Goal: Information Seeking & Learning: Stay updated

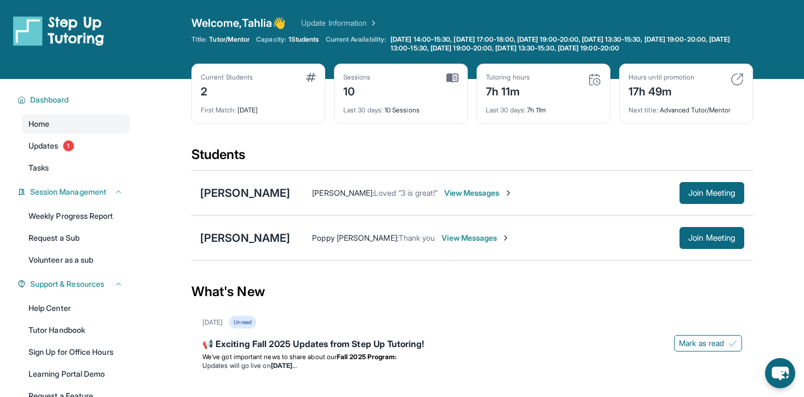
scroll to position [30, 0]
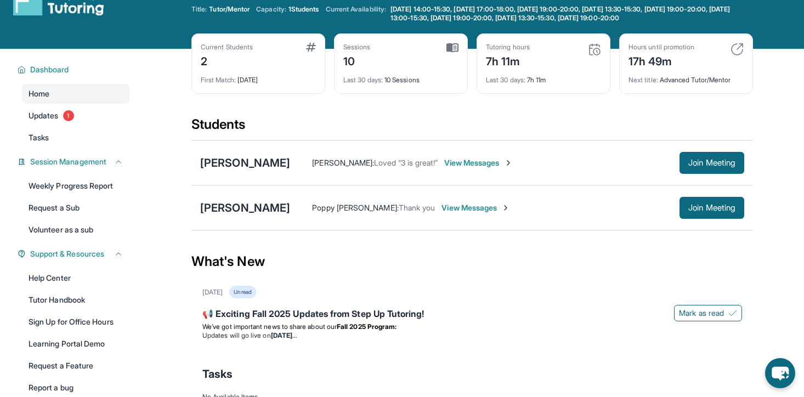
click at [734, 46] on img at bounding box center [736, 49] width 13 height 13
click at [736, 47] on img at bounding box center [736, 49] width 13 height 13
click at [728, 56] on div "Hours until promotion 17h 49m" at bounding box center [685, 56] width 115 height 26
click at [737, 47] on img at bounding box center [736, 49] width 13 height 13
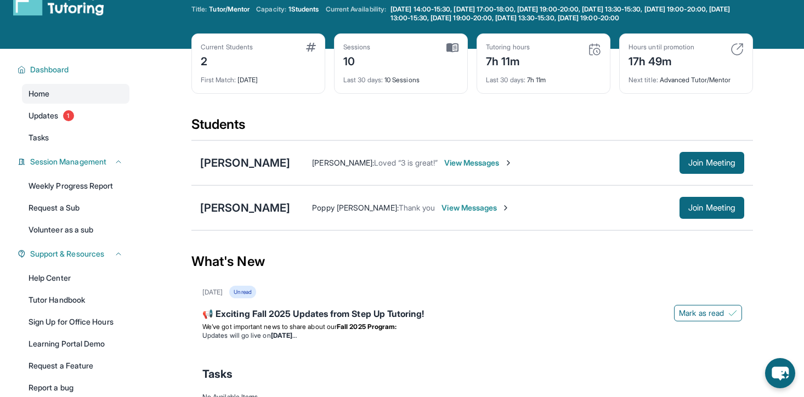
click at [737, 47] on img at bounding box center [736, 49] width 13 height 13
drag, startPoint x: 648, startPoint y: 51, endPoint x: 735, endPoint y: 56, distance: 87.3
click at [734, 58] on div "Hours until promotion 17h 49m" at bounding box center [685, 56] width 115 height 26
click at [740, 44] on img at bounding box center [736, 49] width 13 height 13
drag, startPoint x: 716, startPoint y: 32, endPoint x: 766, endPoint y: 82, distance: 70.6
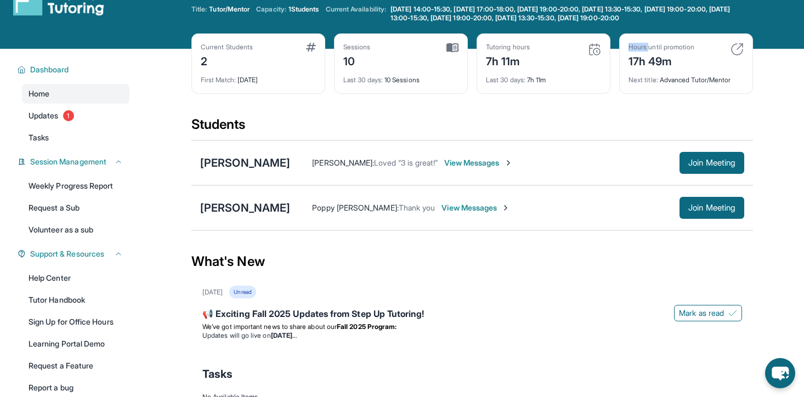
click at [766, 82] on div "Open sidebar Welcome, Tahlia 👋 Update Information Title: Tutor/Mentor Capacity:…" at bounding box center [402, 210] width 804 height 480
click at [743, 43] on div "Hours until promotion 17h 49m Next title : Advanced Tutor/Mentor" at bounding box center [686, 63] width 134 height 60
click at [543, 321] on div "📢 Exciting Fall 2025 Updates from Step Up Tutoring!" at bounding box center [471, 314] width 539 height 15
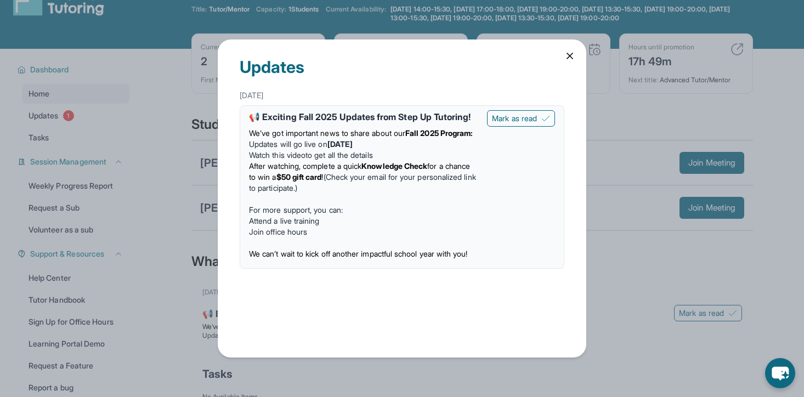
click at [622, 79] on div "Updates August 27th 📢 Exciting Fall 2025 Updates from Step Up Tutoring! We’ve g…" at bounding box center [402, 198] width 804 height 397
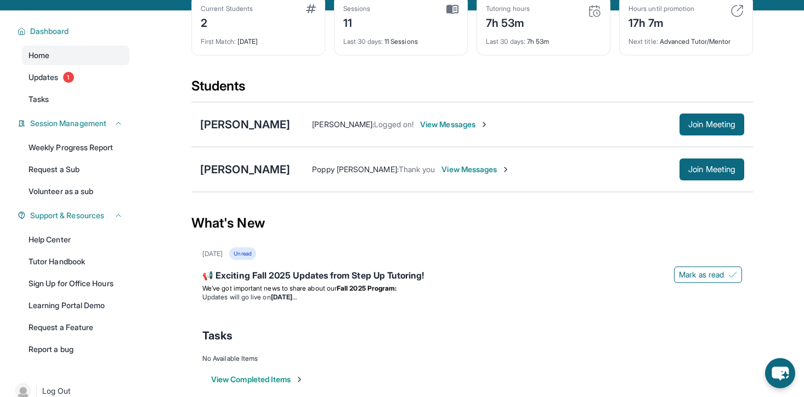
scroll to position [86, 0]
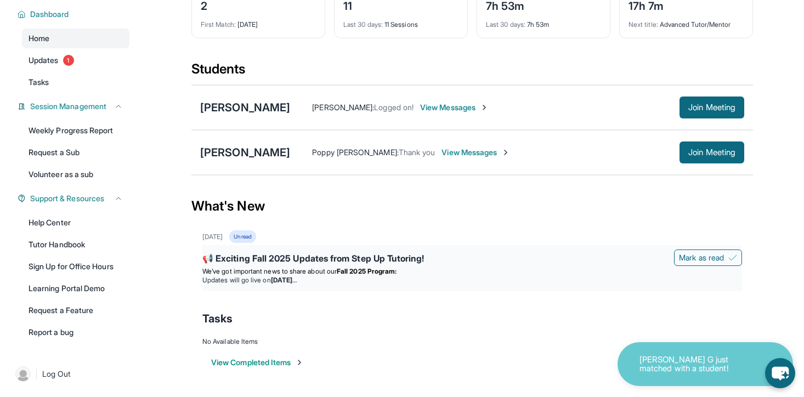
click at [440, 267] on p "We’ve got important news to share about our Fall 2025 Program:" at bounding box center [471, 271] width 539 height 9
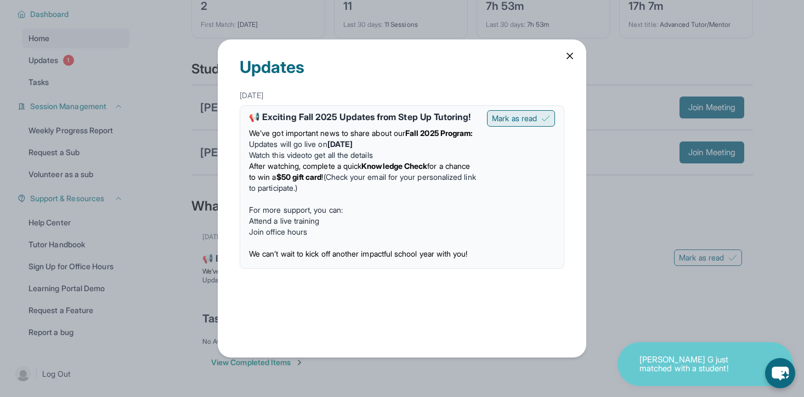
click at [523, 116] on span "Mark as read" at bounding box center [514, 118] width 45 height 11
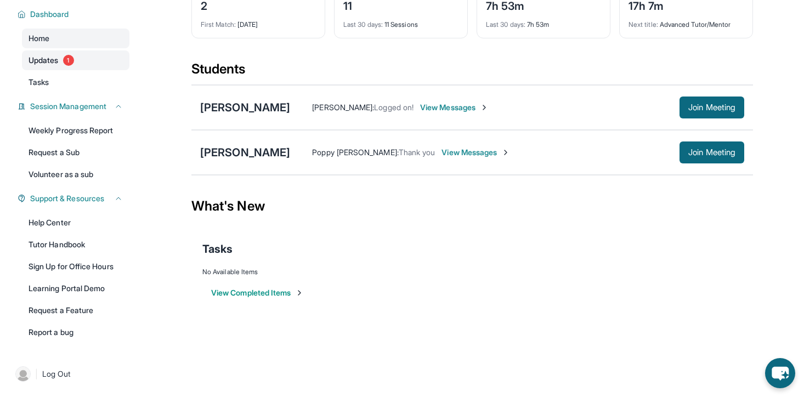
click at [100, 69] on link "Updates 1" at bounding box center [75, 60] width 107 height 20
